Goal: Information Seeking & Learning: Find specific fact

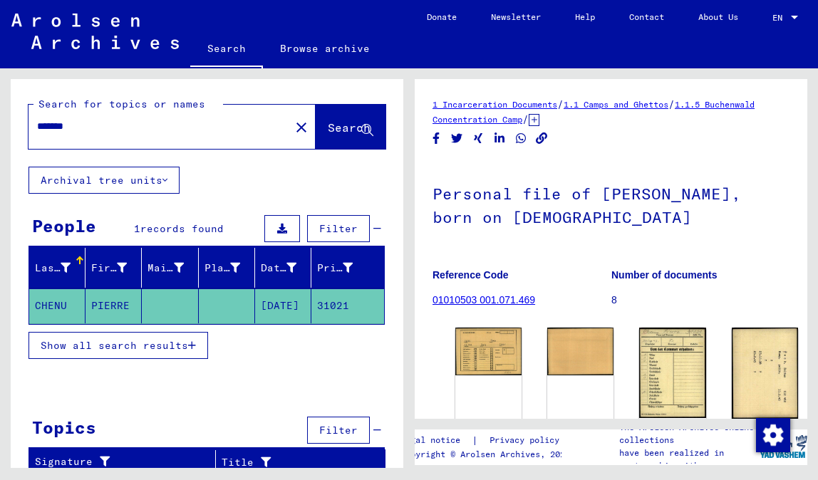
drag, startPoint x: 90, startPoint y: 126, endPoint x: 15, endPoint y: 124, distance: 74.8
click at [15, 124] on div "Search for topics or names ******* close Search" at bounding box center [207, 123] width 392 height 88
paste input "*****"
type input "**********"
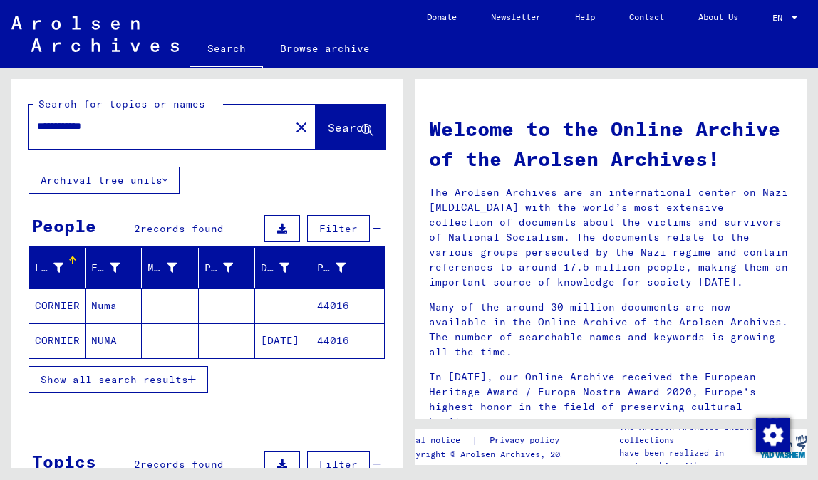
click at [49, 306] on mat-cell "CORNIER" at bounding box center [57, 305] width 56 height 34
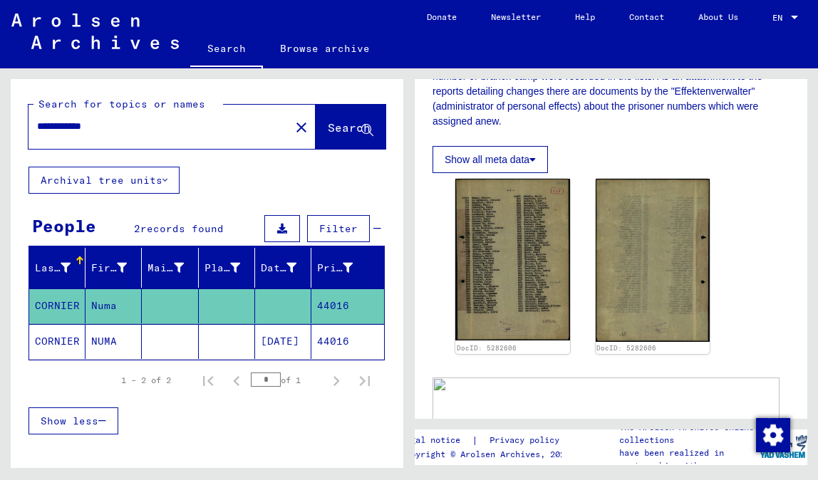
scroll to position [343, 0]
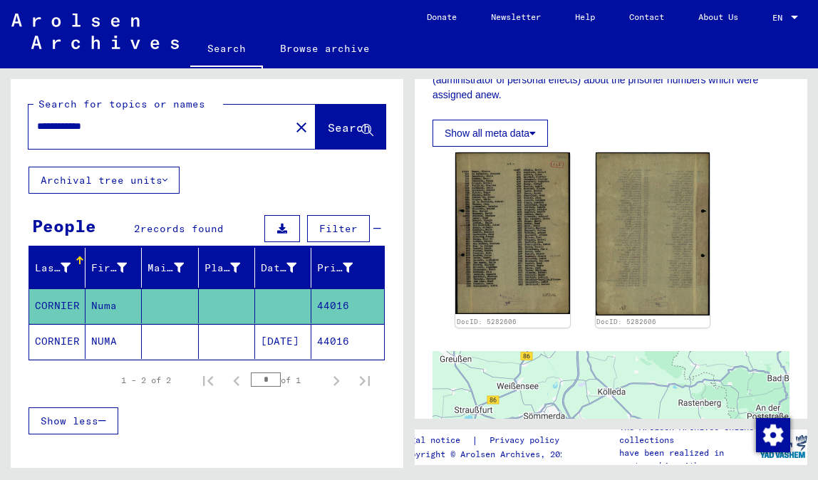
click at [109, 338] on mat-cell "NUMA" at bounding box center [113, 341] width 56 height 35
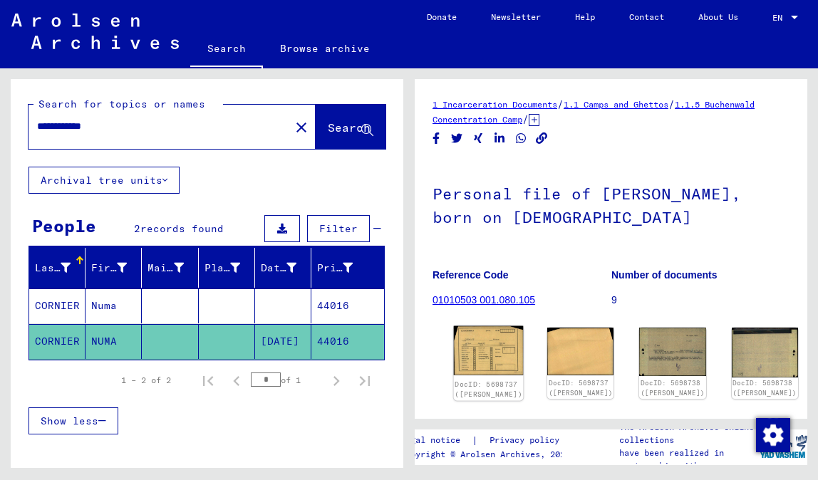
click at [474, 345] on img at bounding box center [489, 350] width 70 height 49
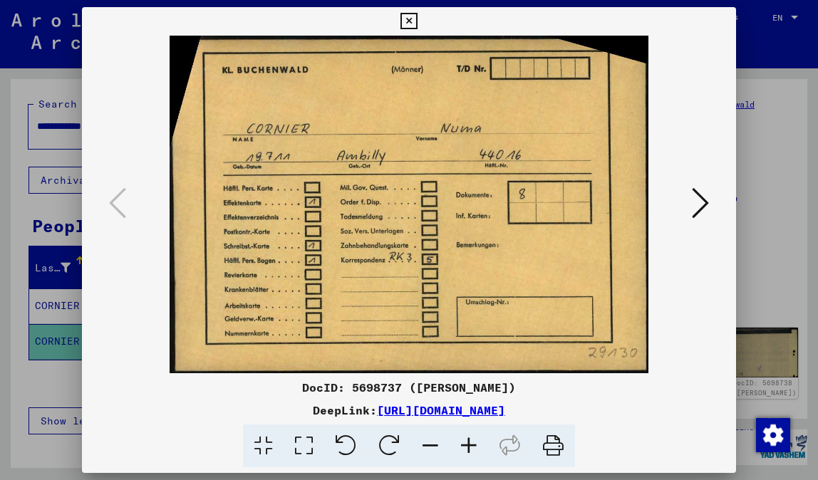
click at [702, 204] on icon at bounding box center [700, 203] width 17 height 34
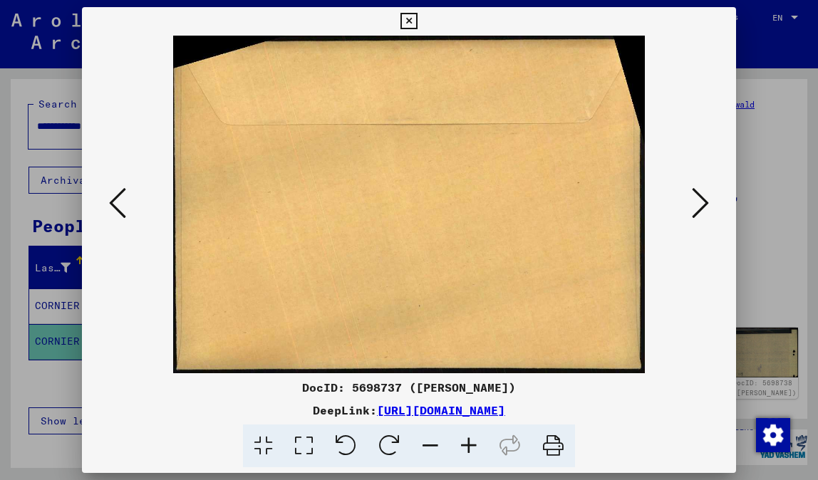
click at [702, 204] on icon at bounding box center [700, 203] width 17 height 34
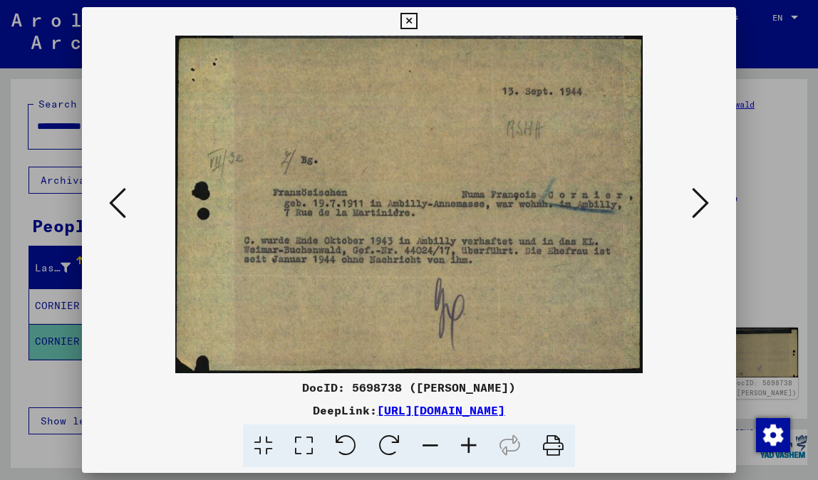
click at [702, 204] on icon at bounding box center [700, 203] width 17 height 34
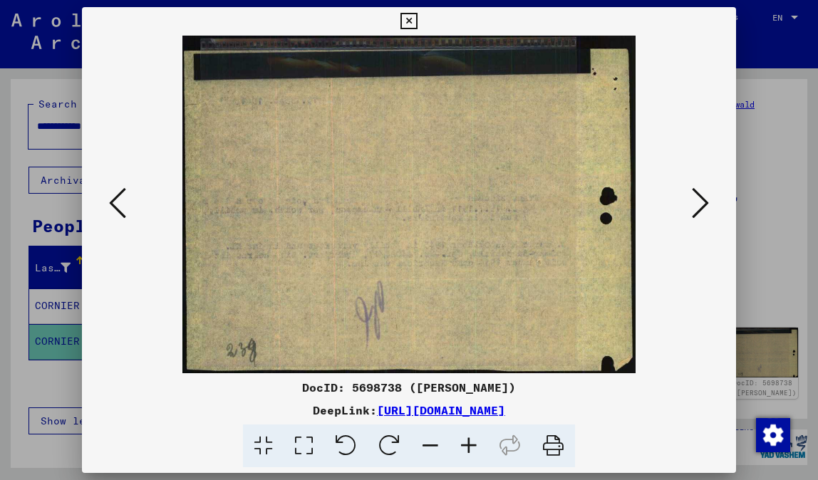
click at [702, 204] on icon at bounding box center [700, 203] width 17 height 34
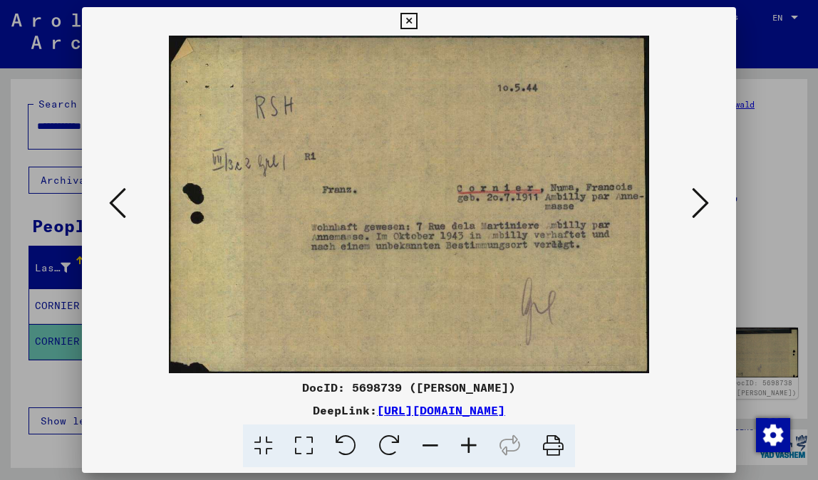
click at [702, 204] on icon at bounding box center [700, 203] width 17 height 34
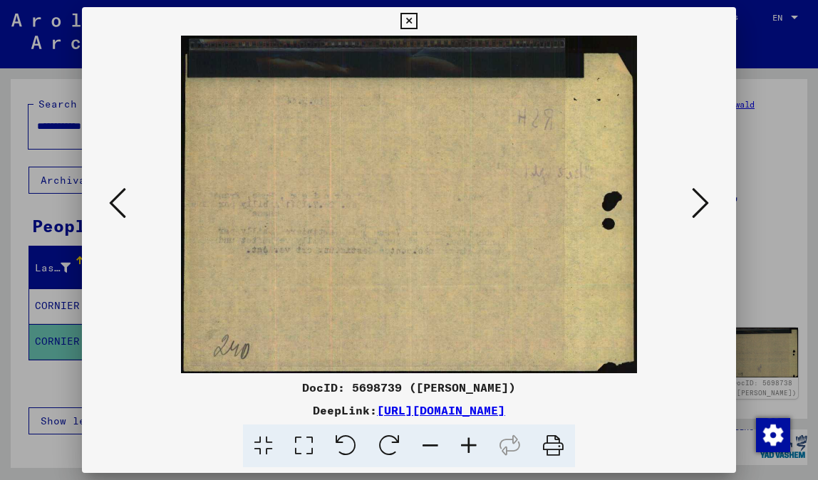
click at [702, 204] on icon at bounding box center [700, 203] width 17 height 34
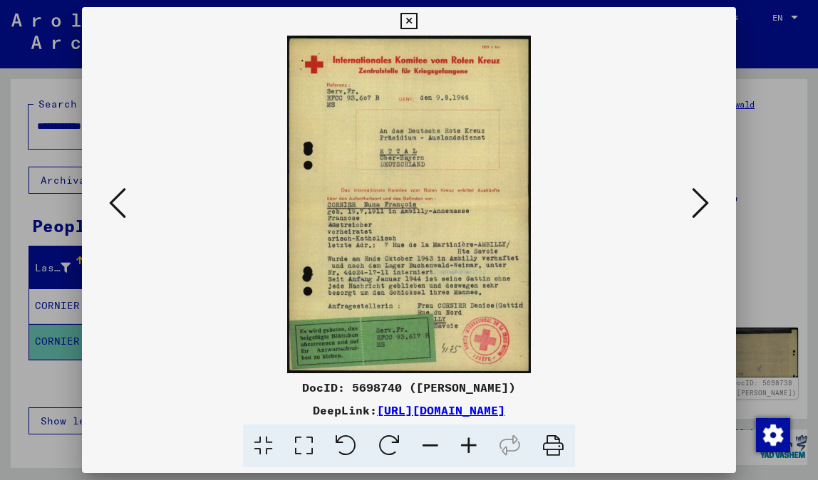
click at [702, 204] on icon at bounding box center [700, 203] width 17 height 34
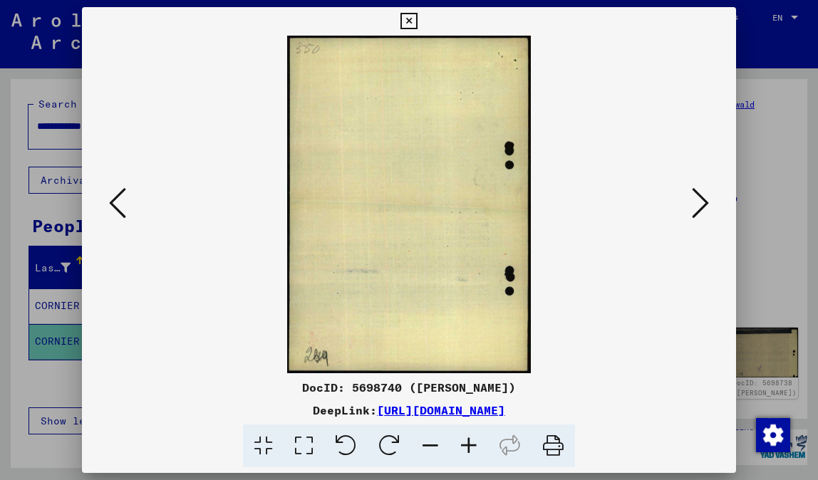
click at [702, 204] on icon at bounding box center [700, 203] width 17 height 34
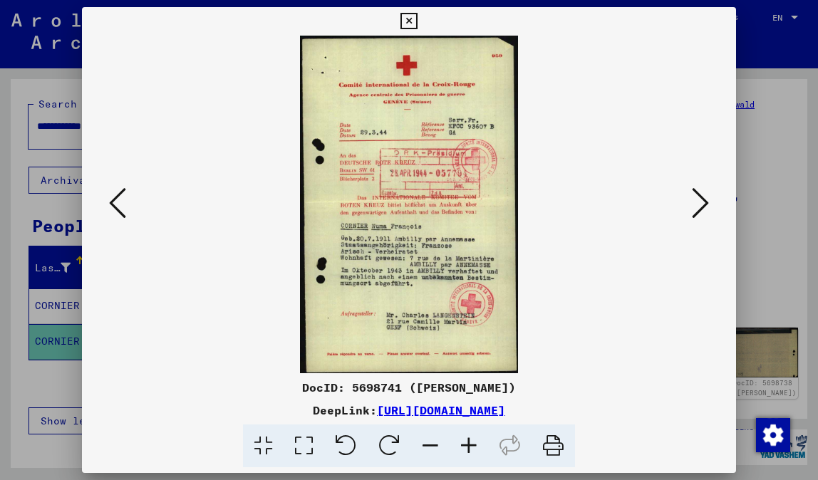
click at [702, 204] on icon at bounding box center [700, 203] width 17 height 34
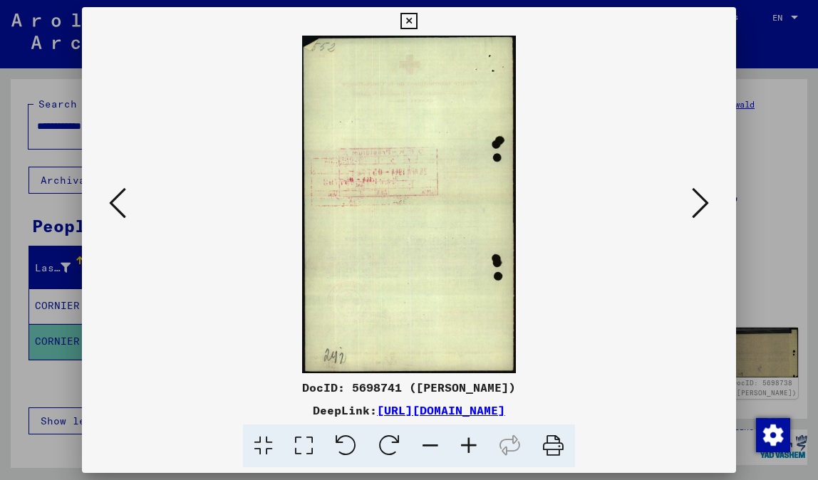
click at [702, 204] on icon at bounding box center [700, 203] width 17 height 34
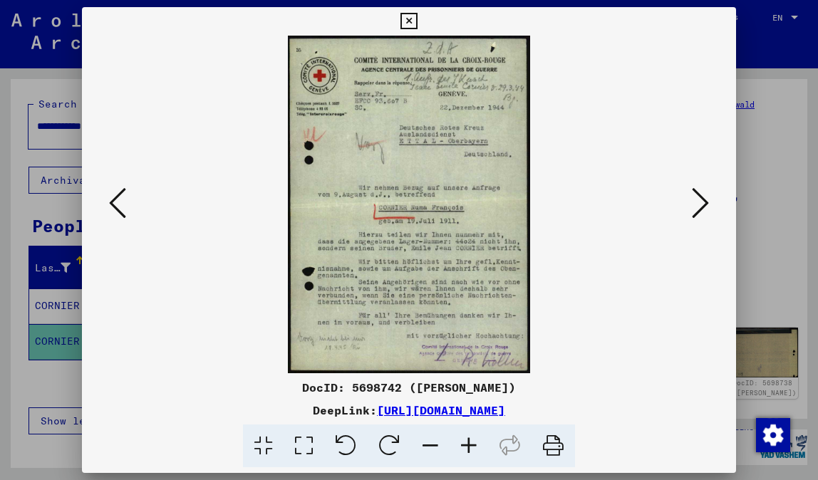
click at [702, 204] on icon at bounding box center [700, 203] width 17 height 34
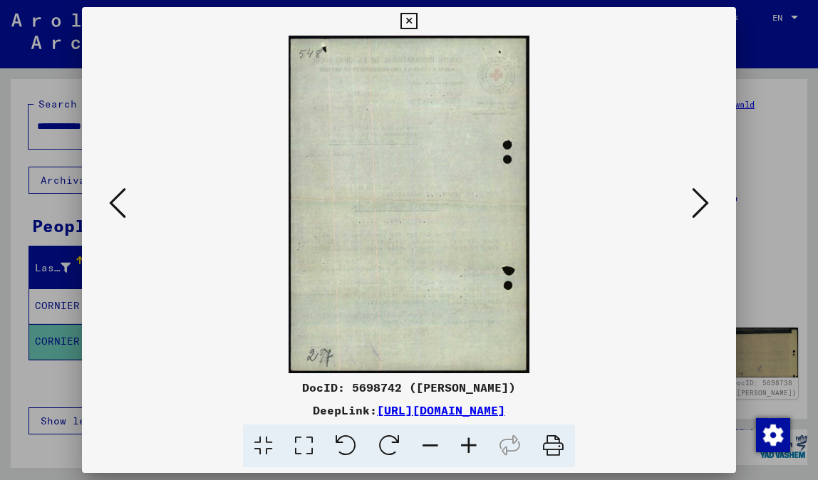
click at [702, 204] on icon at bounding box center [700, 203] width 17 height 34
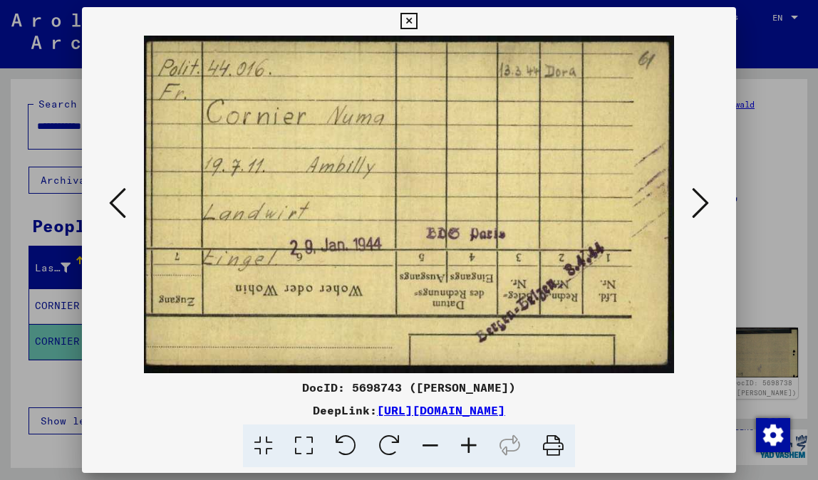
click at [702, 204] on icon at bounding box center [700, 203] width 17 height 34
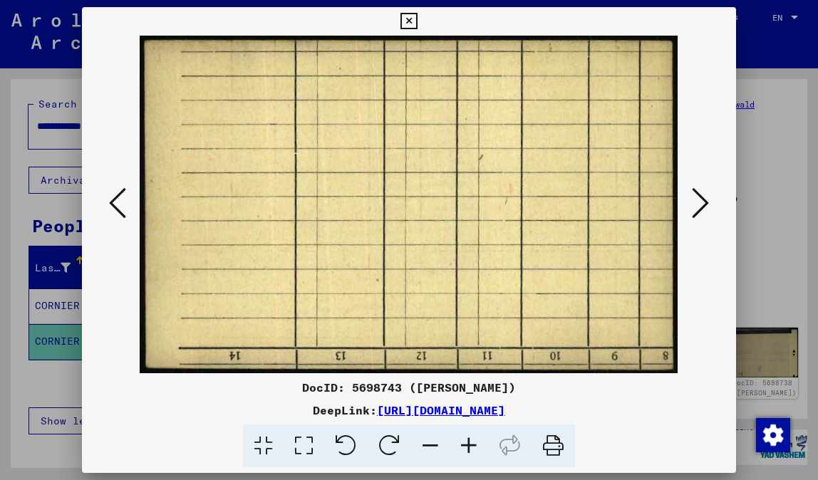
click at [702, 204] on icon at bounding box center [700, 203] width 17 height 34
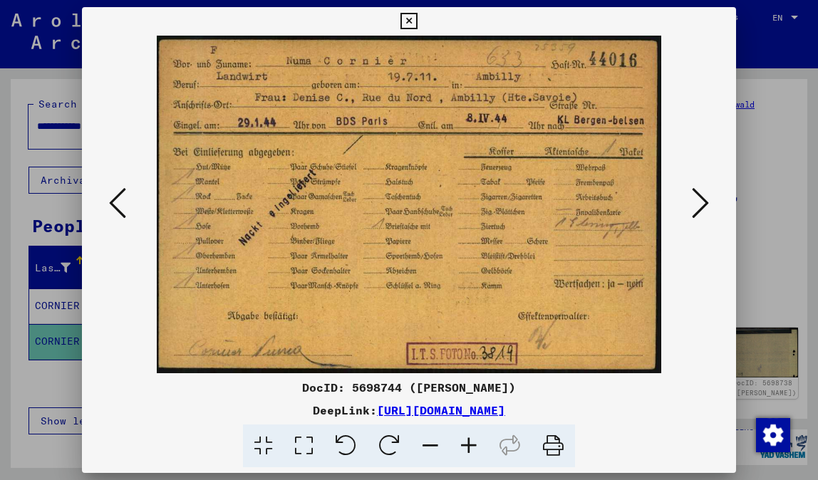
click at [702, 204] on icon at bounding box center [700, 203] width 17 height 34
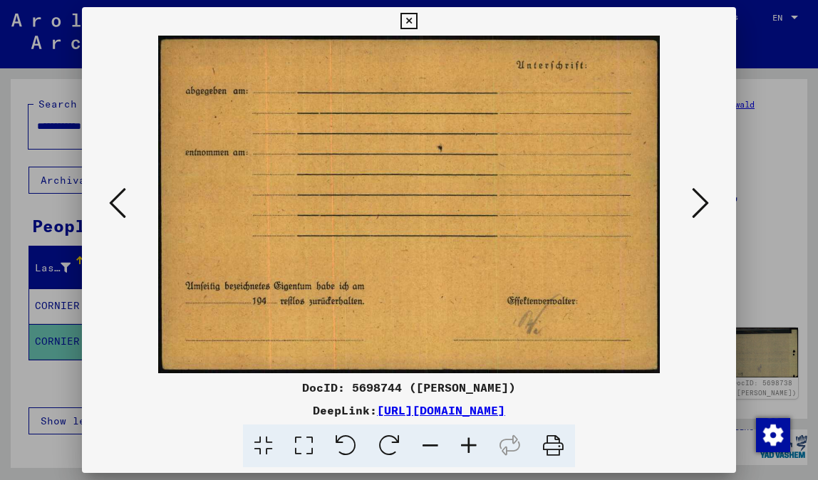
click at [702, 204] on icon at bounding box center [700, 203] width 17 height 34
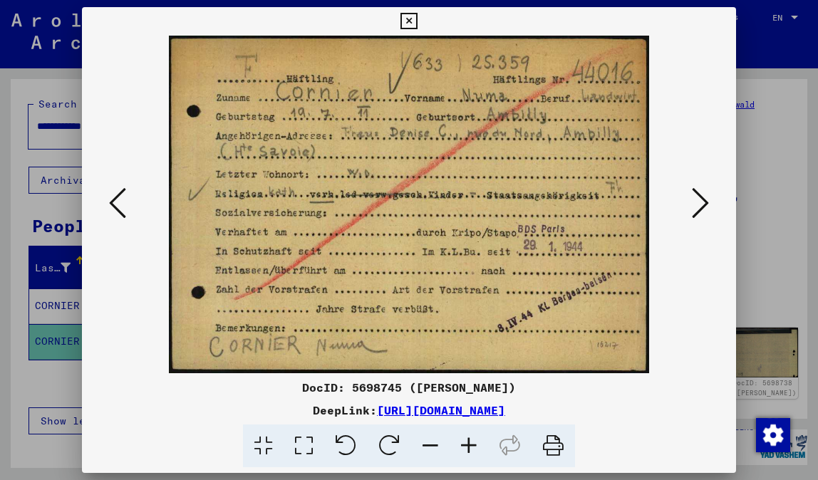
click at [702, 204] on icon at bounding box center [700, 203] width 17 height 34
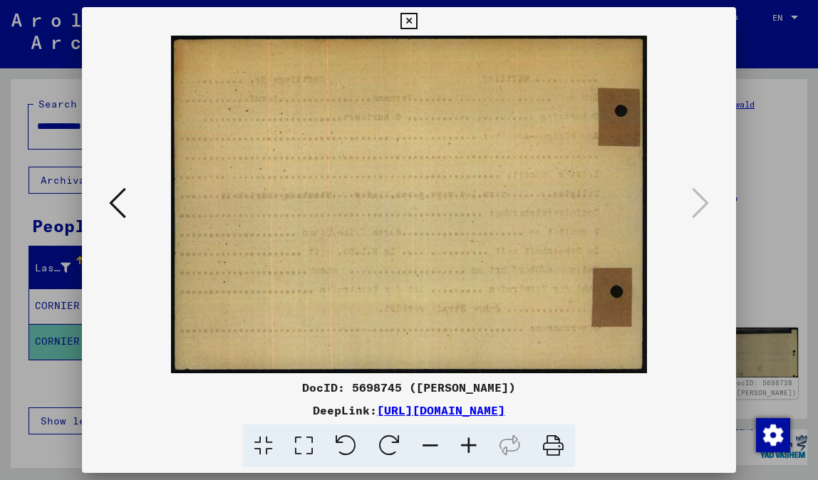
click at [110, 206] on icon at bounding box center [117, 203] width 17 height 34
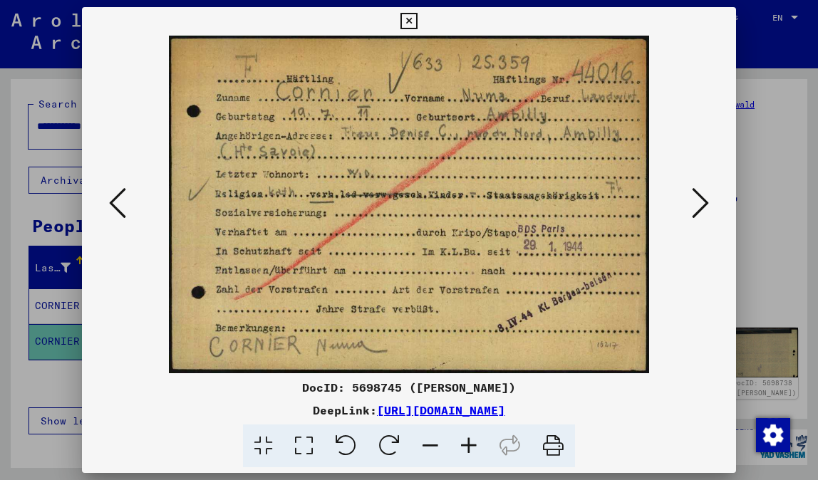
click at [110, 206] on icon at bounding box center [117, 203] width 17 height 34
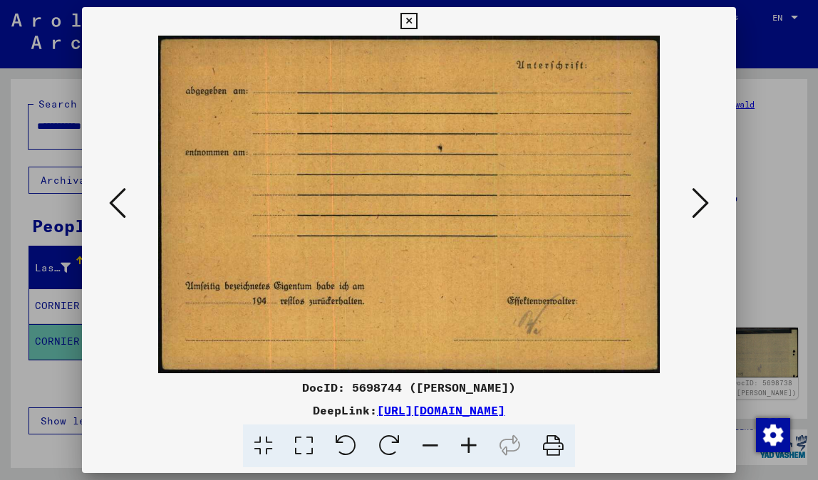
click at [110, 206] on icon at bounding box center [117, 203] width 17 height 34
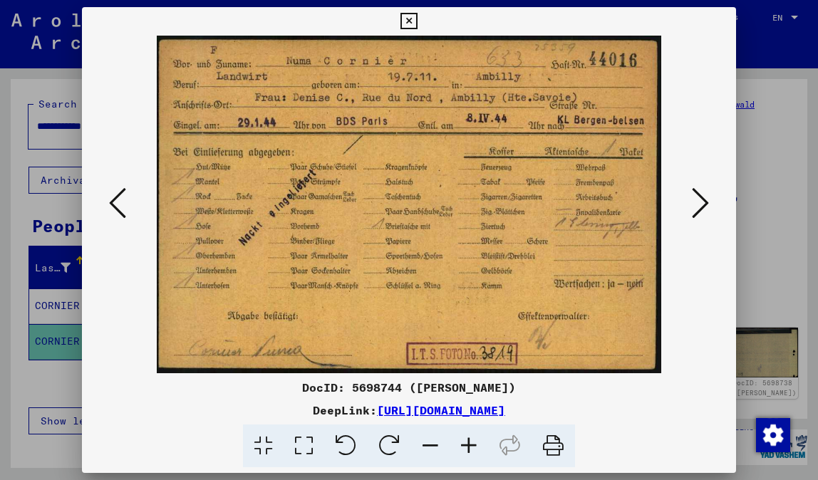
click at [110, 205] on icon at bounding box center [117, 203] width 17 height 34
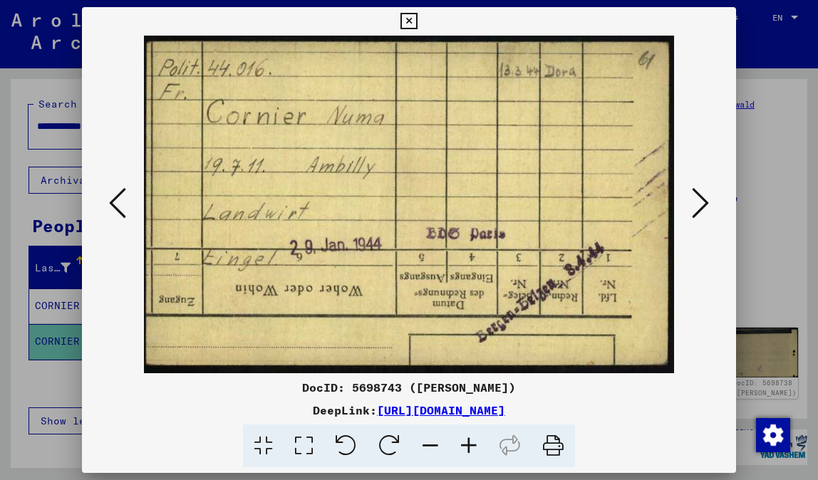
click at [110, 205] on icon at bounding box center [117, 203] width 17 height 34
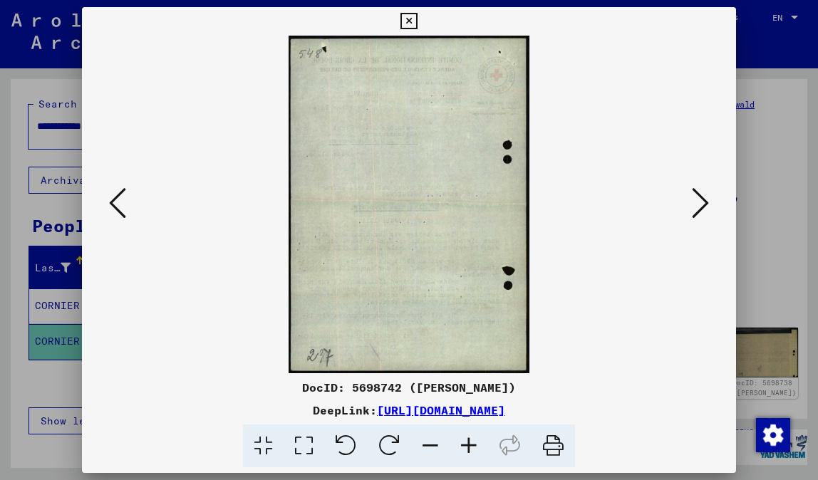
click at [110, 204] on icon at bounding box center [117, 203] width 17 height 34
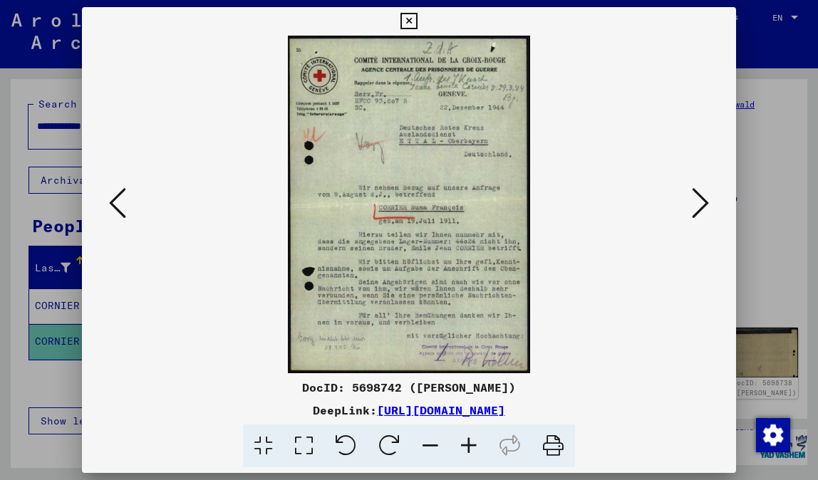
click at [110, 204] on icon at bounding box center [117, 203] width 17 height 34
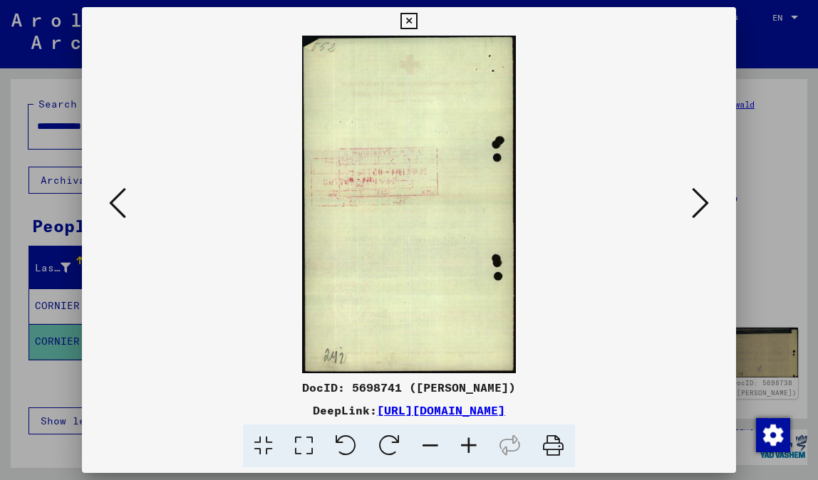
click at [110, 204] on icon at bounding box center [117, 203] width 17 height 34
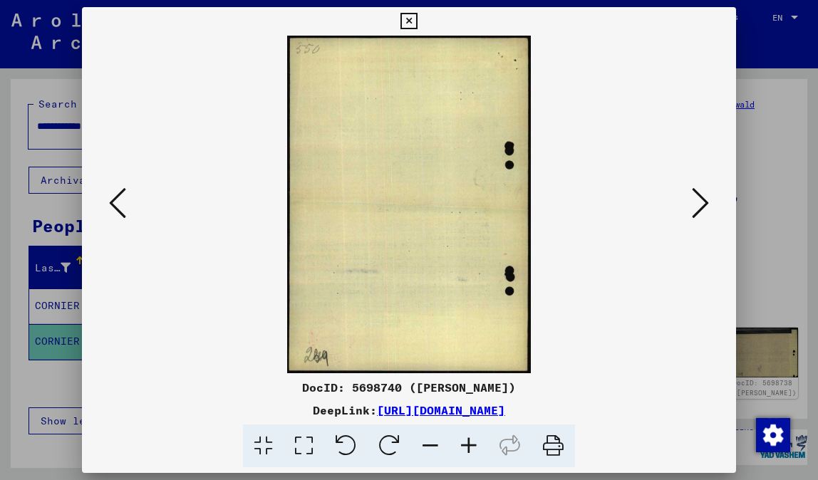
click at [110, 204] on icon at bounding box center [117, 203] width 17 height 34
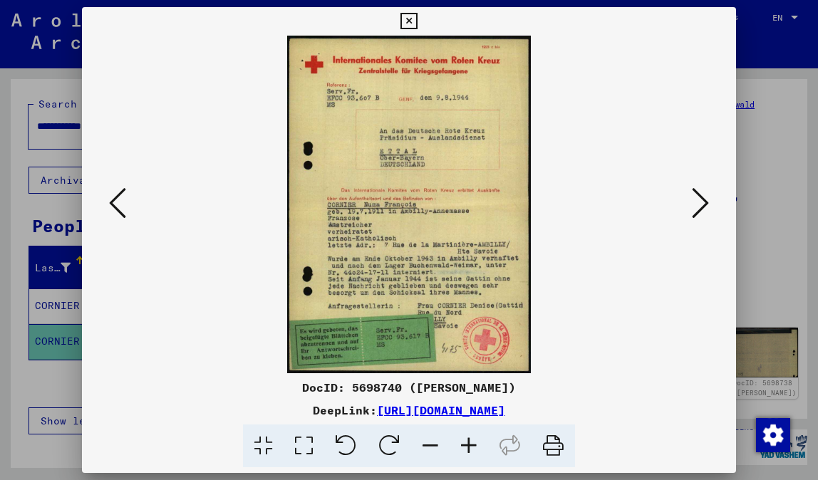
click at [110, 204] on icon at bounding box center [117, 203] width 17 height 34
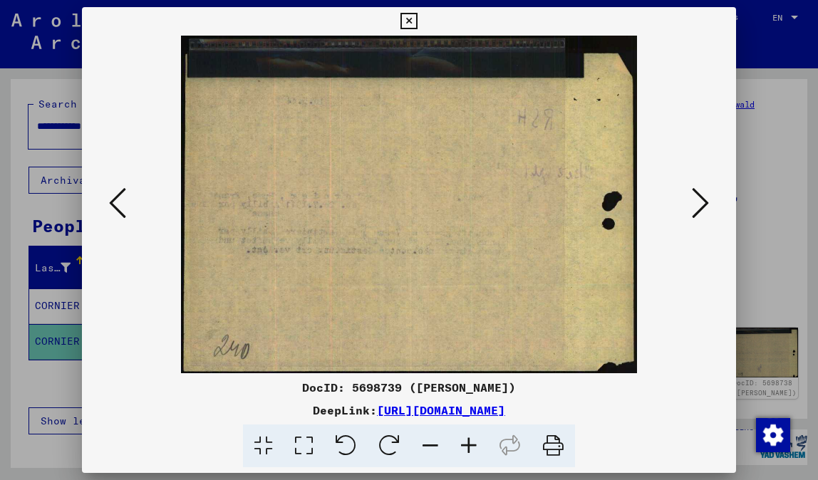
click at [110, 204] on icon at bounding box center [117, 203] width 17 height 34
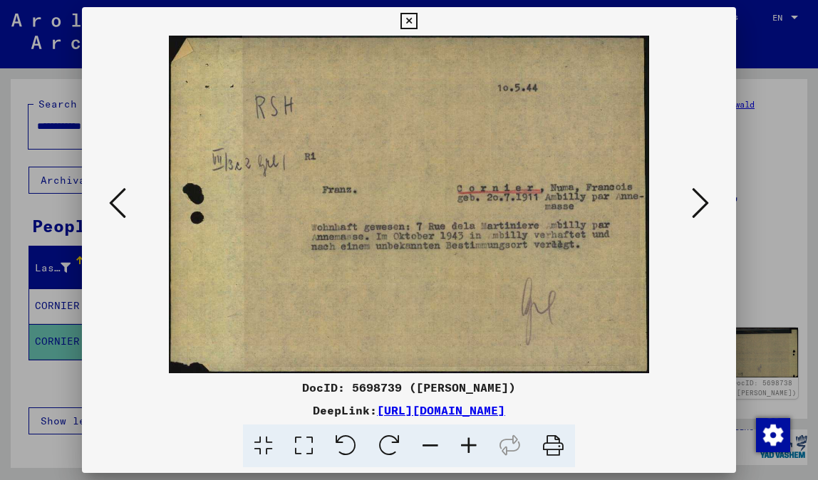
click at [110, 204] on icon at bounding box center [117, 203] width 17 height 34
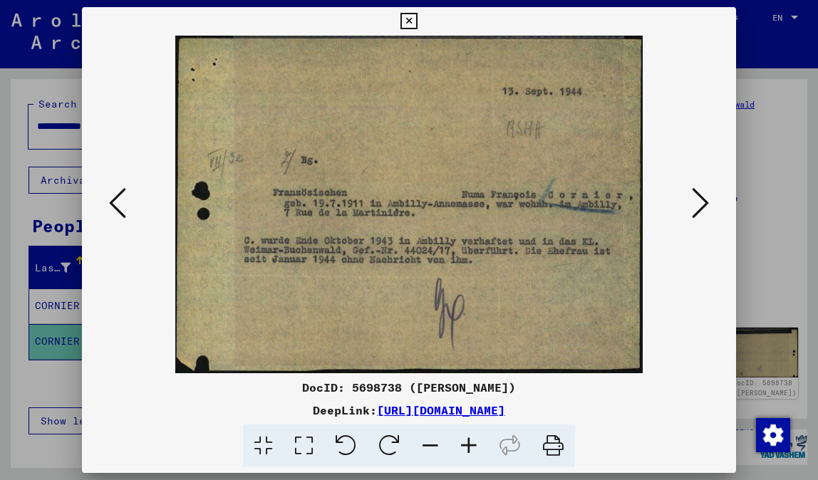
click at [110, 204] on icon at bounding box center [117, 203] width 17 height 34
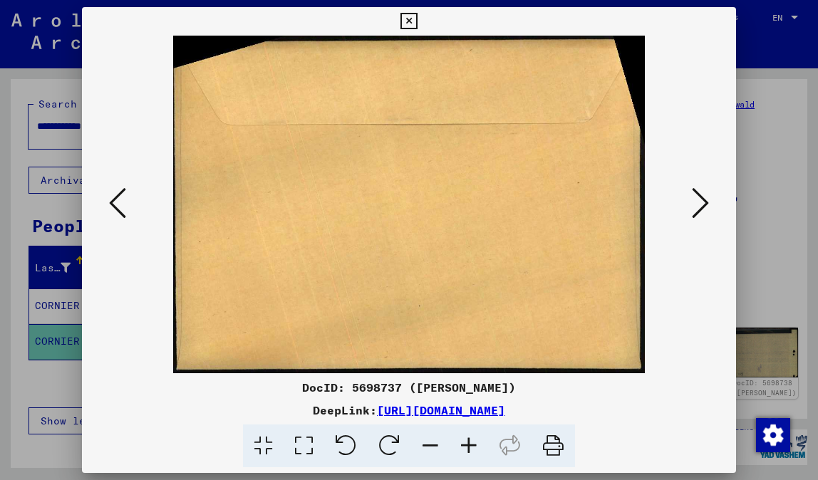
click at [110, 204] on icon at bounding box center [117, 203] width 17 height 34
